Goal: Navigation & Orientation: Find specific page/section

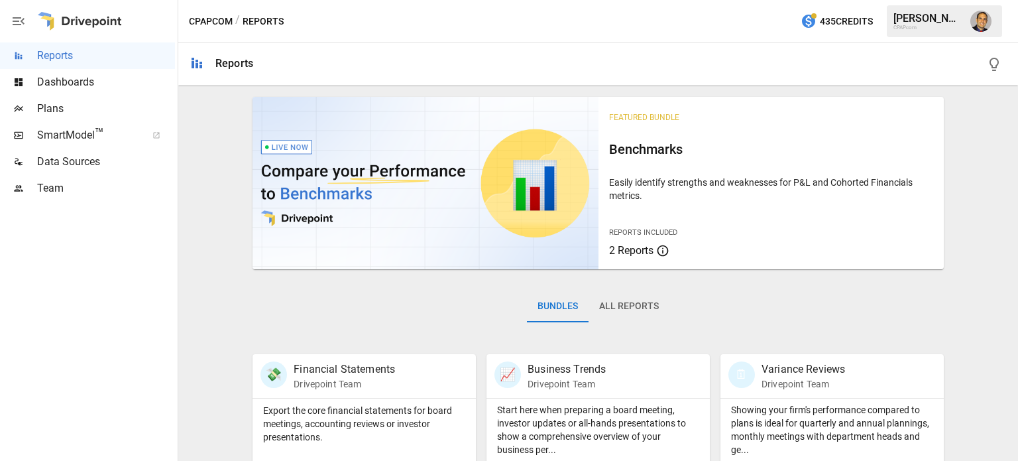
click at [54, 190] on span "Team" at bounding box center [106, 188] width 138 height 16
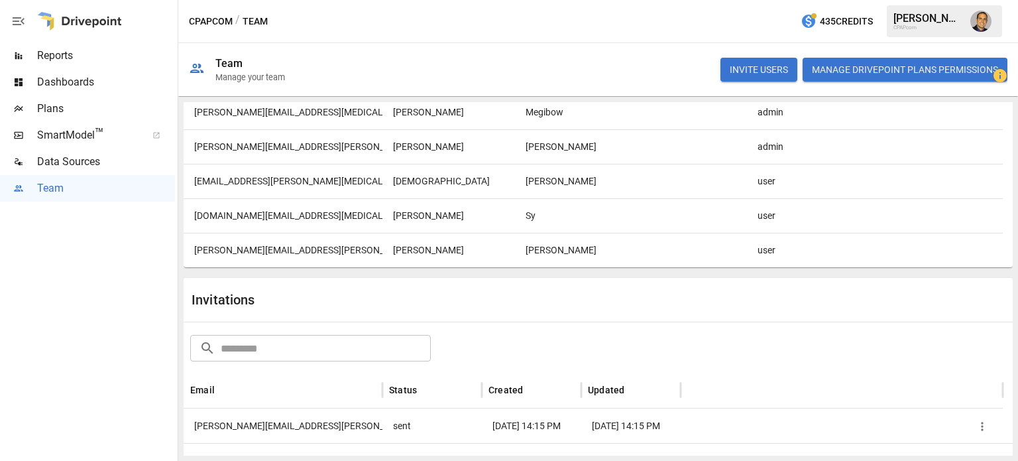
scroll to position [202, 0]
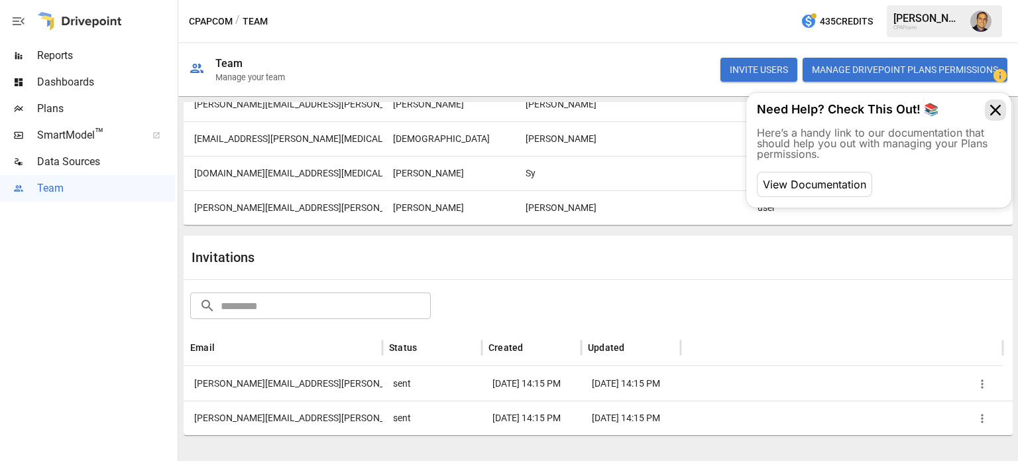
click at [994, 111] on icon at bounding box center [995, 109] width 21 height 21
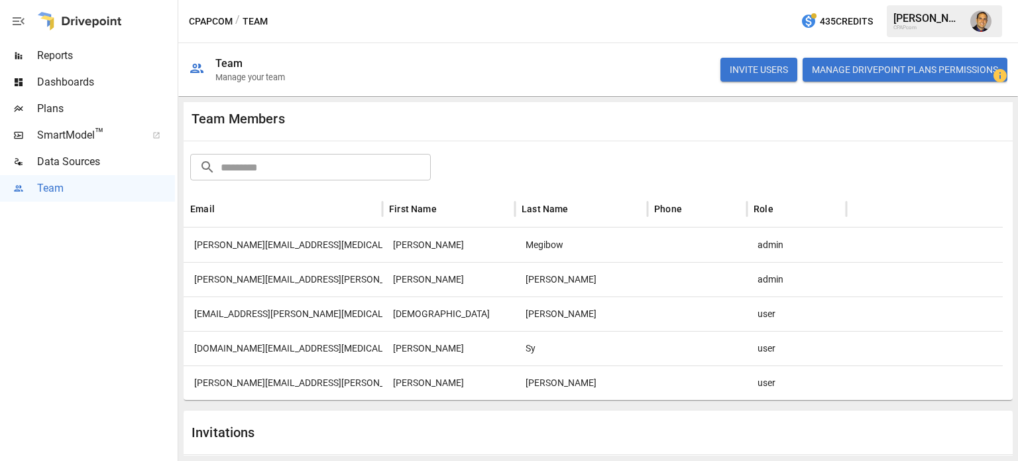
scroll to position [0, 0]
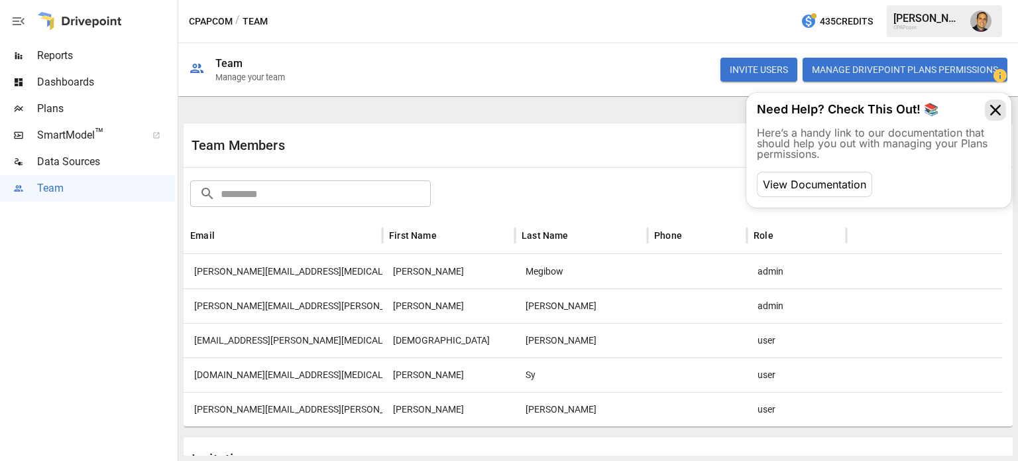
click at [997, 112] on icon at bounding box center [995, 109] width 21 height 21
click at [996, 116] on icon at bounding box center [995, 109] width 21 height 21
click at [1001, 113] on icon at bounding box center [995, 109] width 21 height 21
click at [991, 108] on icon at bounding box center [995, 109] width 21 height 21
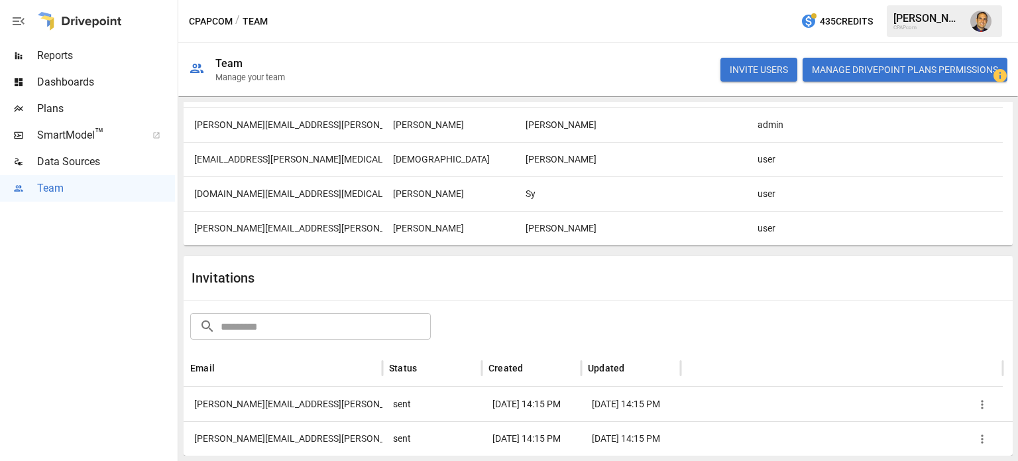
scroll to position [202, 0]
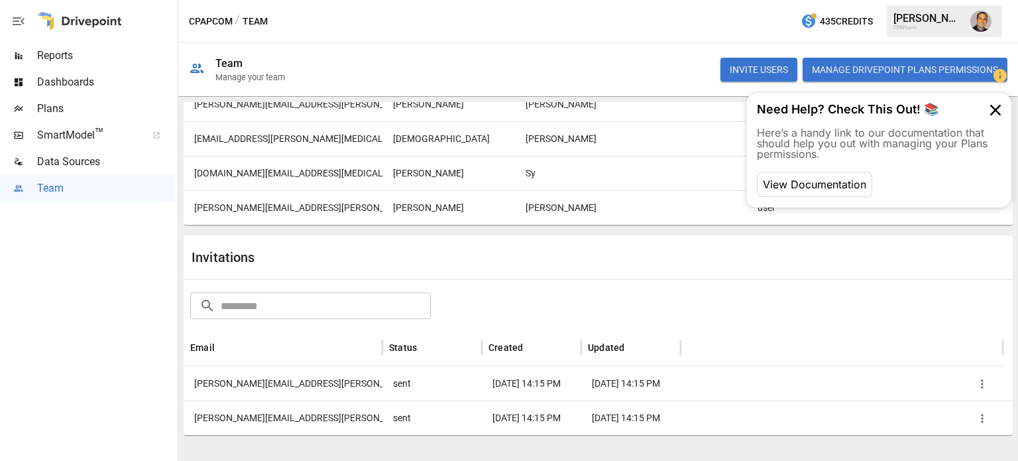
click at [951, 74] on button "Manage Drivepoint Plans Permissions" at bounding box center [905, 70] width 205 height 24
click at [992, 112] on icon at bounding box center [995, 109] width 21 height 21
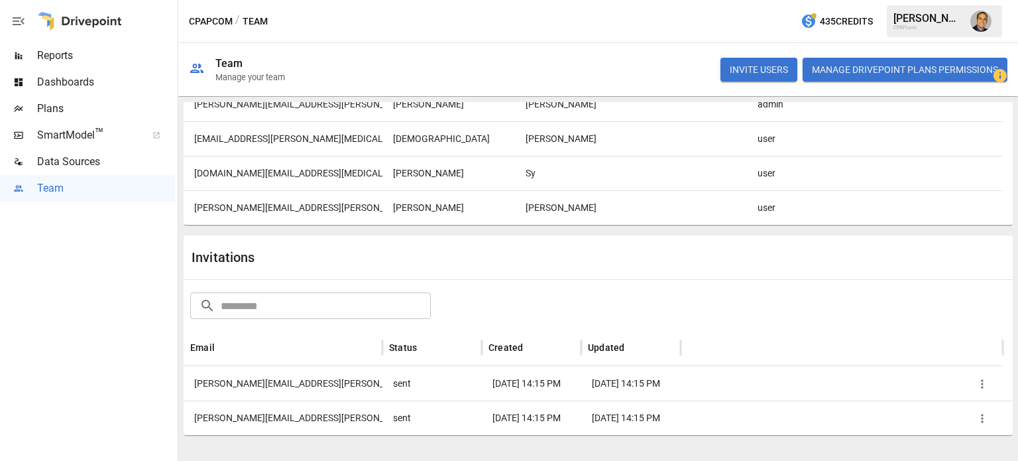
click at [59, 116] on span "Plans" at bounding box center [106, 109] width 138 height 16
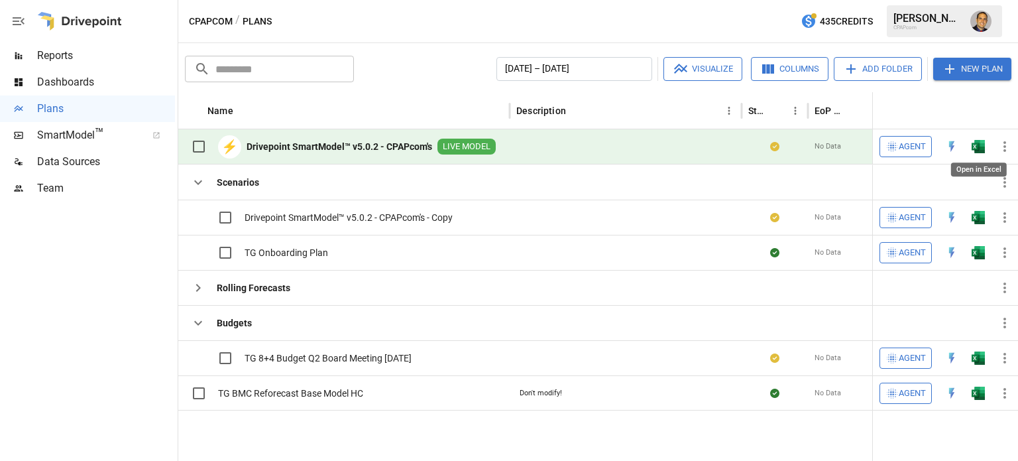
click at [978, 148] on img "Open in Excel" at bounding box center [978, 146] width 13 height 13
click at [986, 23] on img "Tom Gatto" at bounding box center [980, 21] width 21 height 21
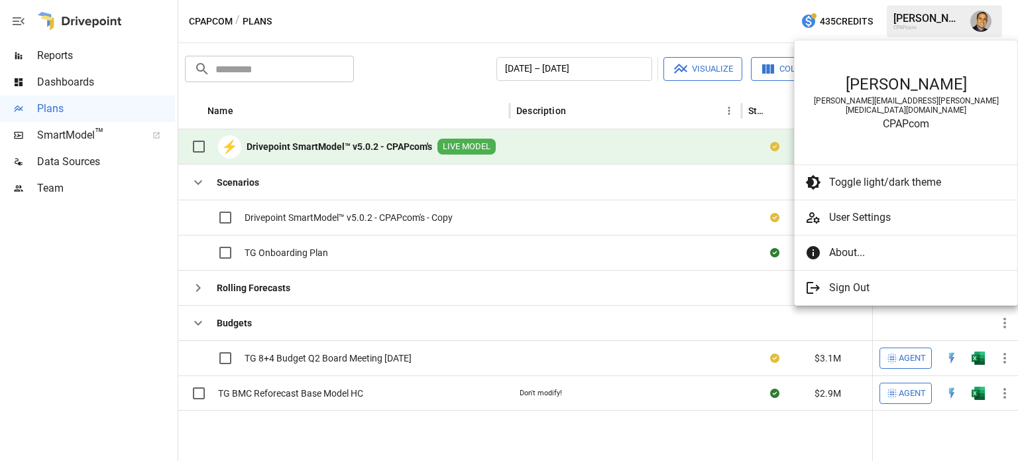
click at [819, 59] on li "Tom Gatto [EMAIL_ADDRESS][PERSON_NAME][MEDICAL_DATA][DOMAIN_NAME] CPAPcom" at bounding box center [906, 102] width 223 height 113
click at [748, 31] on div at bounding box center [509, 230] width 1018 height 461
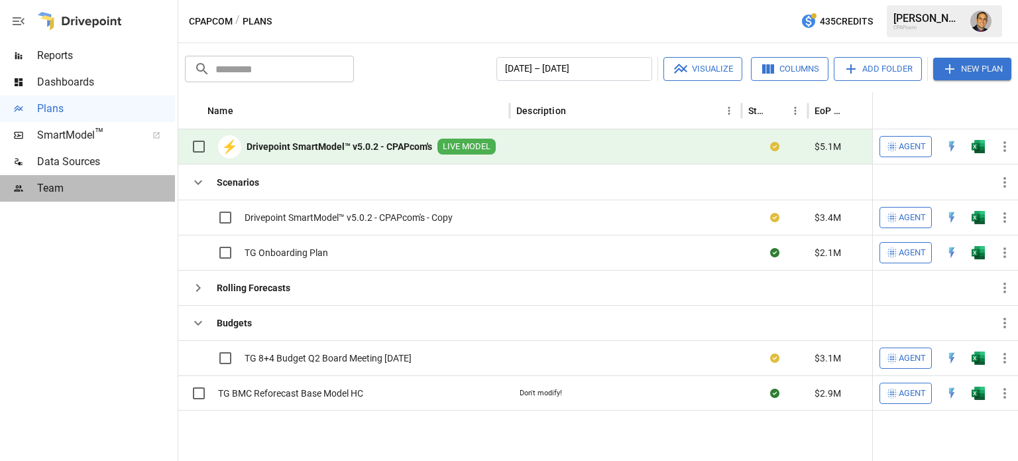
click at [74, 193] on span "Team" at bounding box center [106, 188] width 138 height 16
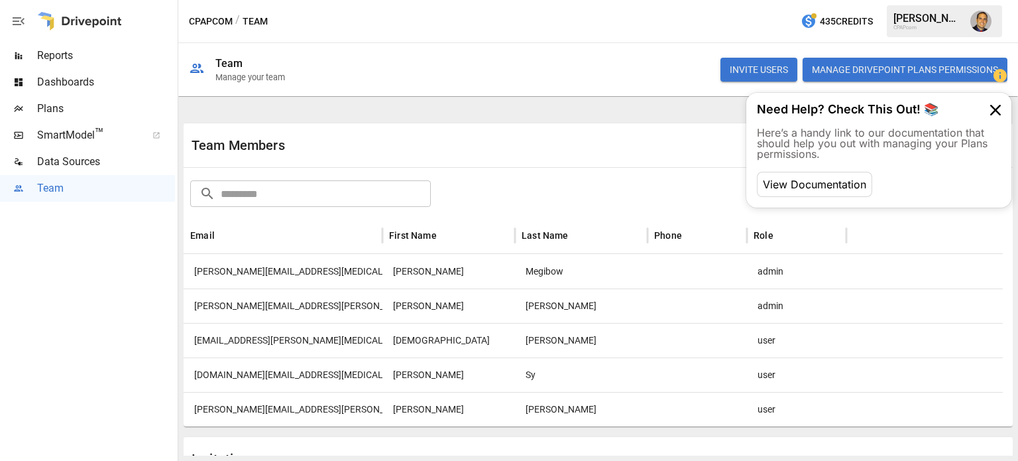
click at [56, 111] on span "Plans" at bounding box center [106, 109] width 138 height 16
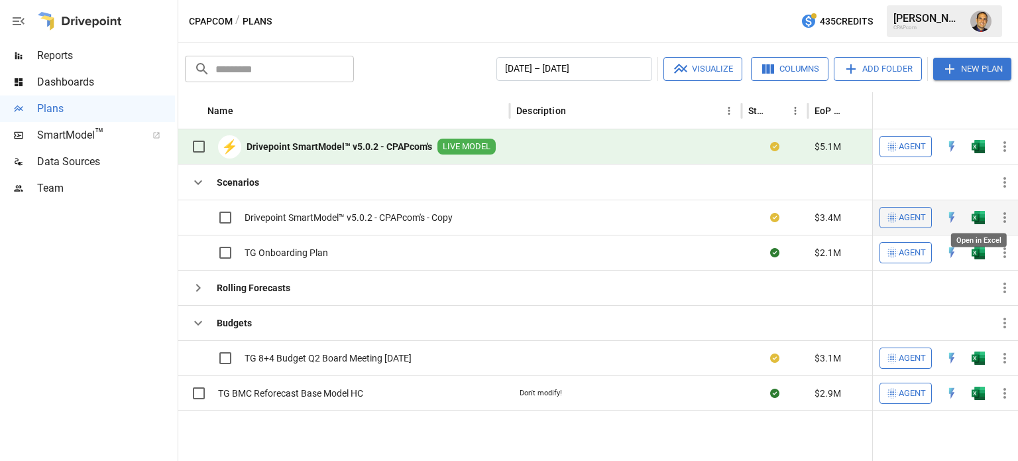
click at [974, 216] on img "Open in Excel" at bounding box center [978, 217] width 13 height 13
